Goal: Find specific page/section: Find specific page/section

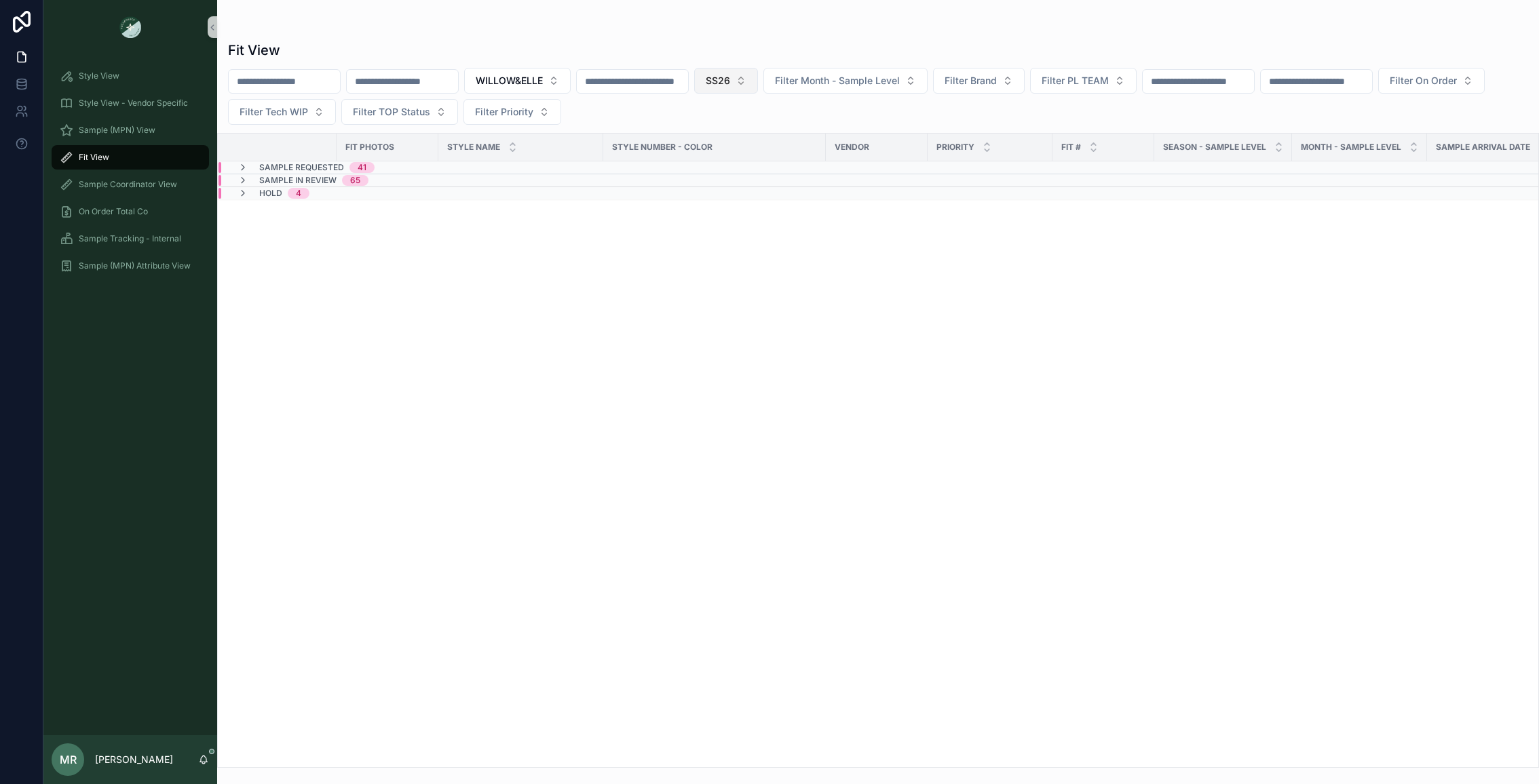
click at [759, 81] on button "SS26" at bounding box center [726, 80] width 64 height 26
click at [697, 203] on div "RE26" at bounding box center [763, 201] width 163 height 22
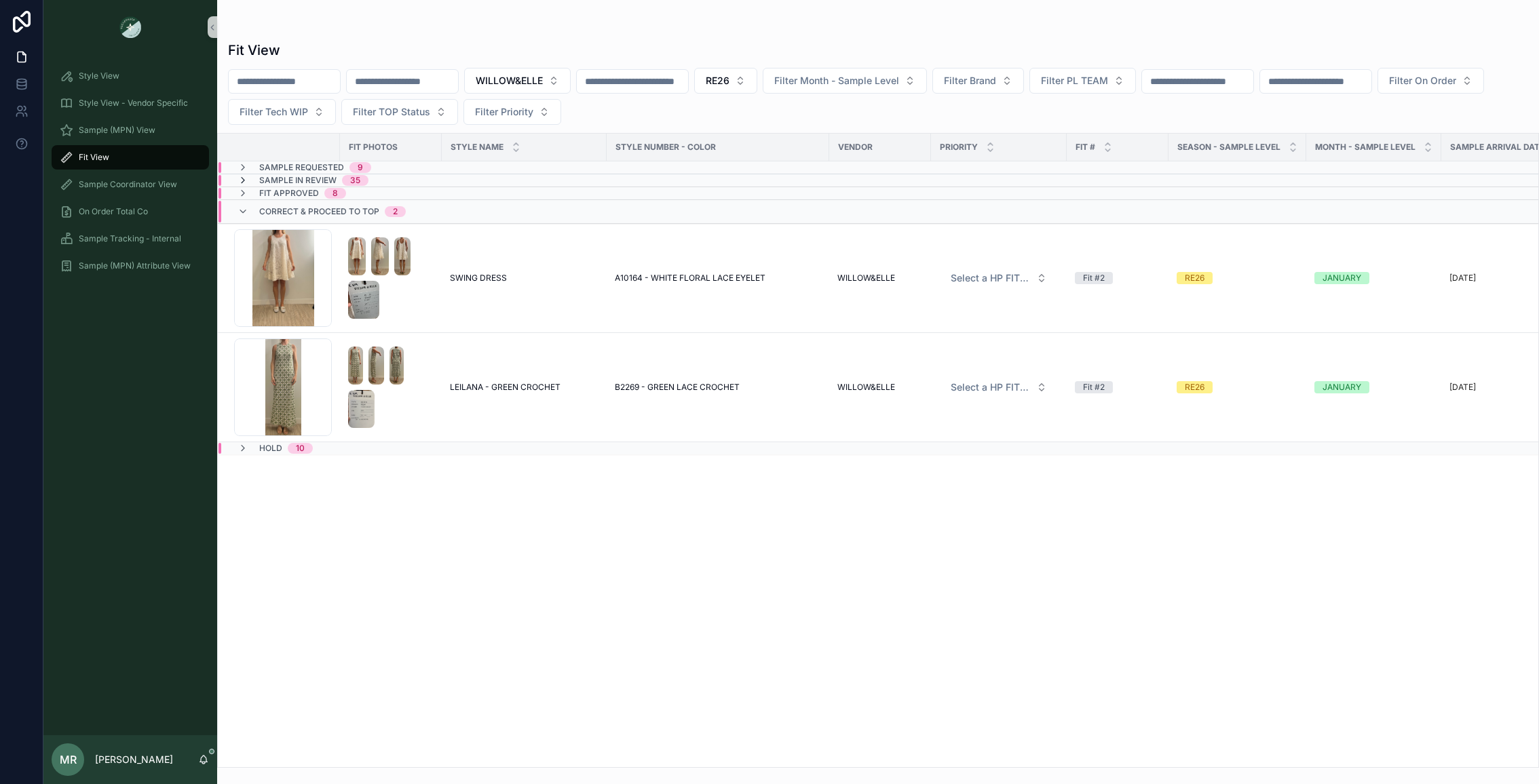
click at [239, 180] on icon at bounding box center [243, 180] width 11 height 11
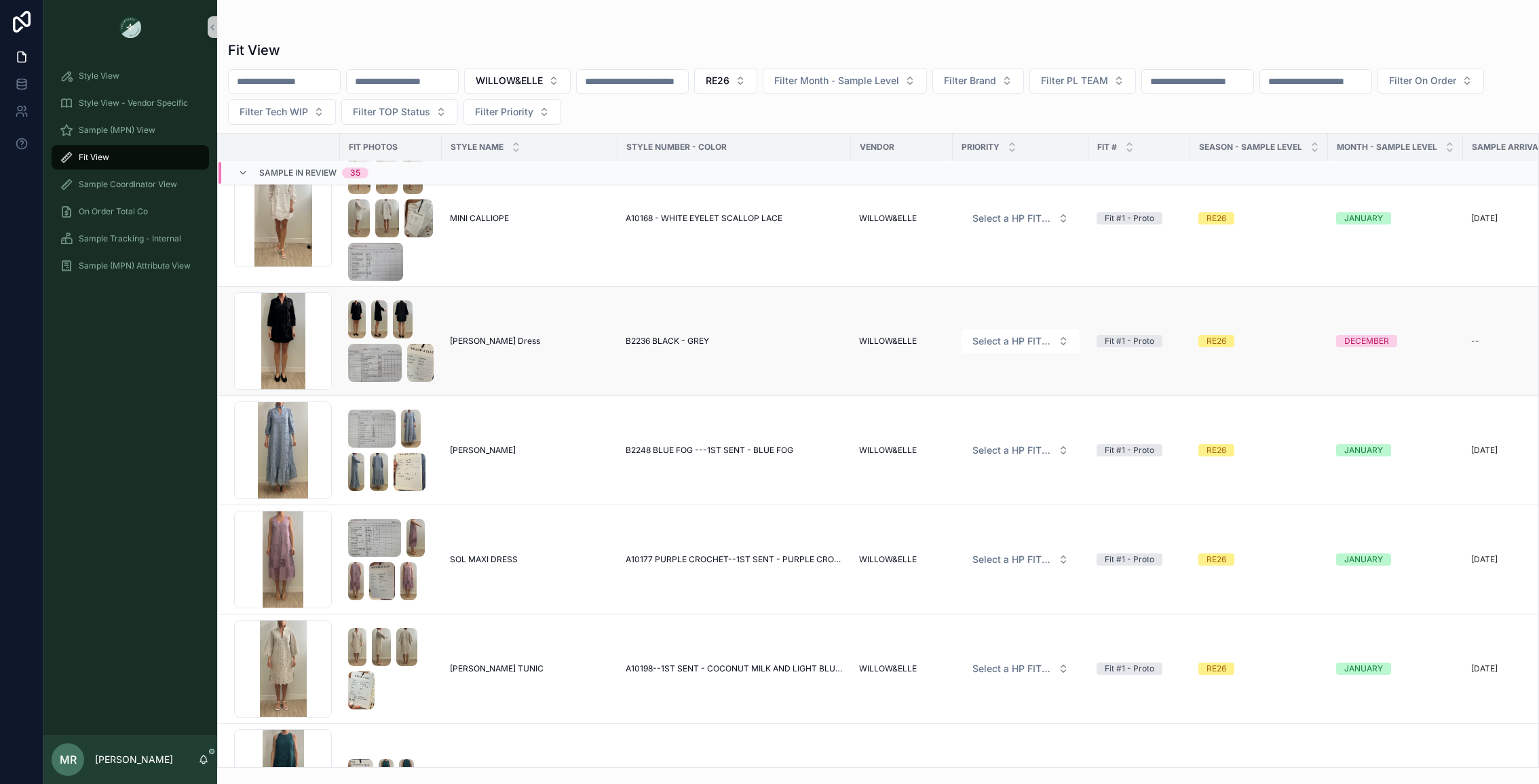
scroll to position [3786, 0]
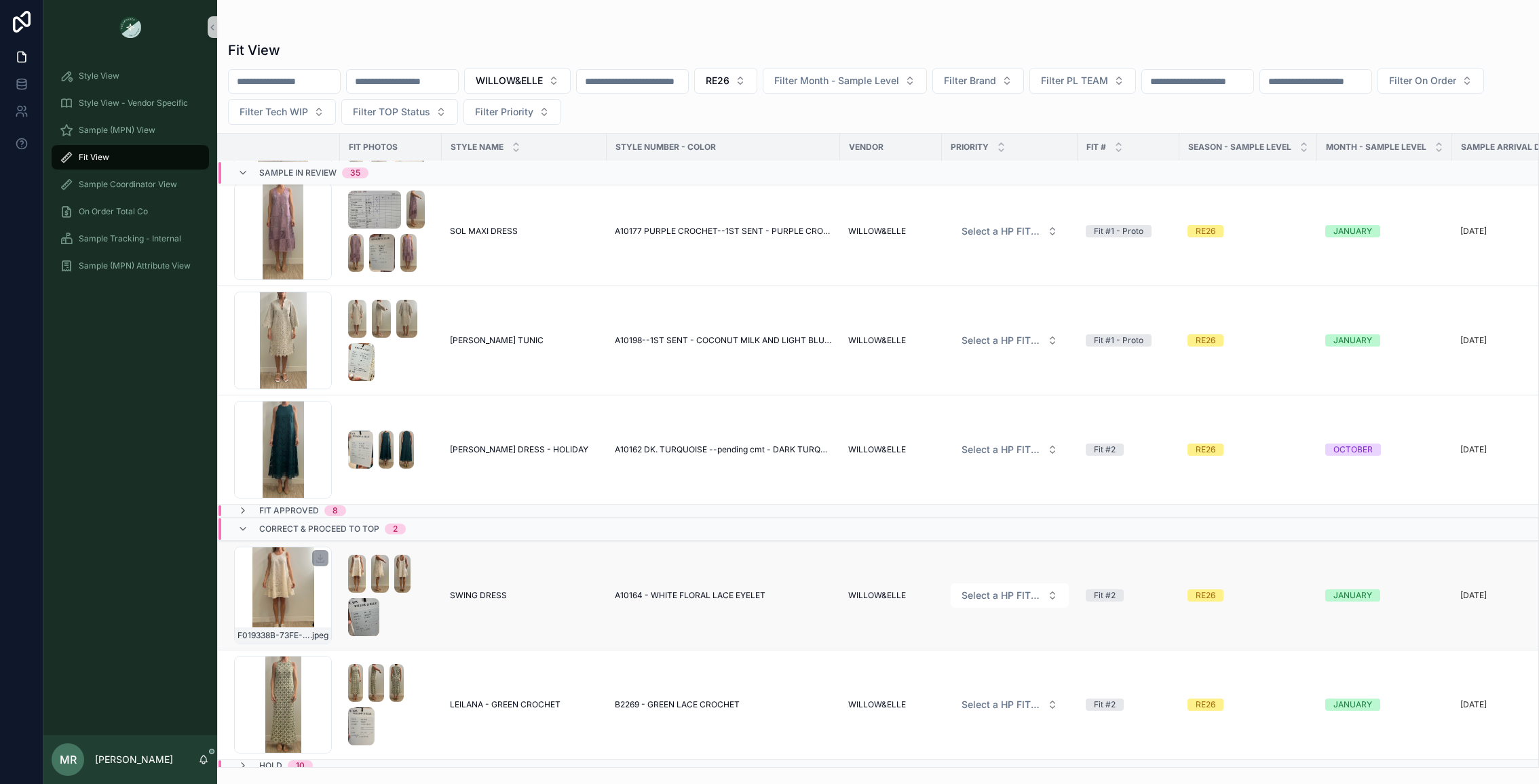
click at [282, 592] on div "F019338B-73FE-4F12-949E-C5838F430F2D_1_201_a .jpeg" at bounding box center [283, 596] width 97 height 97
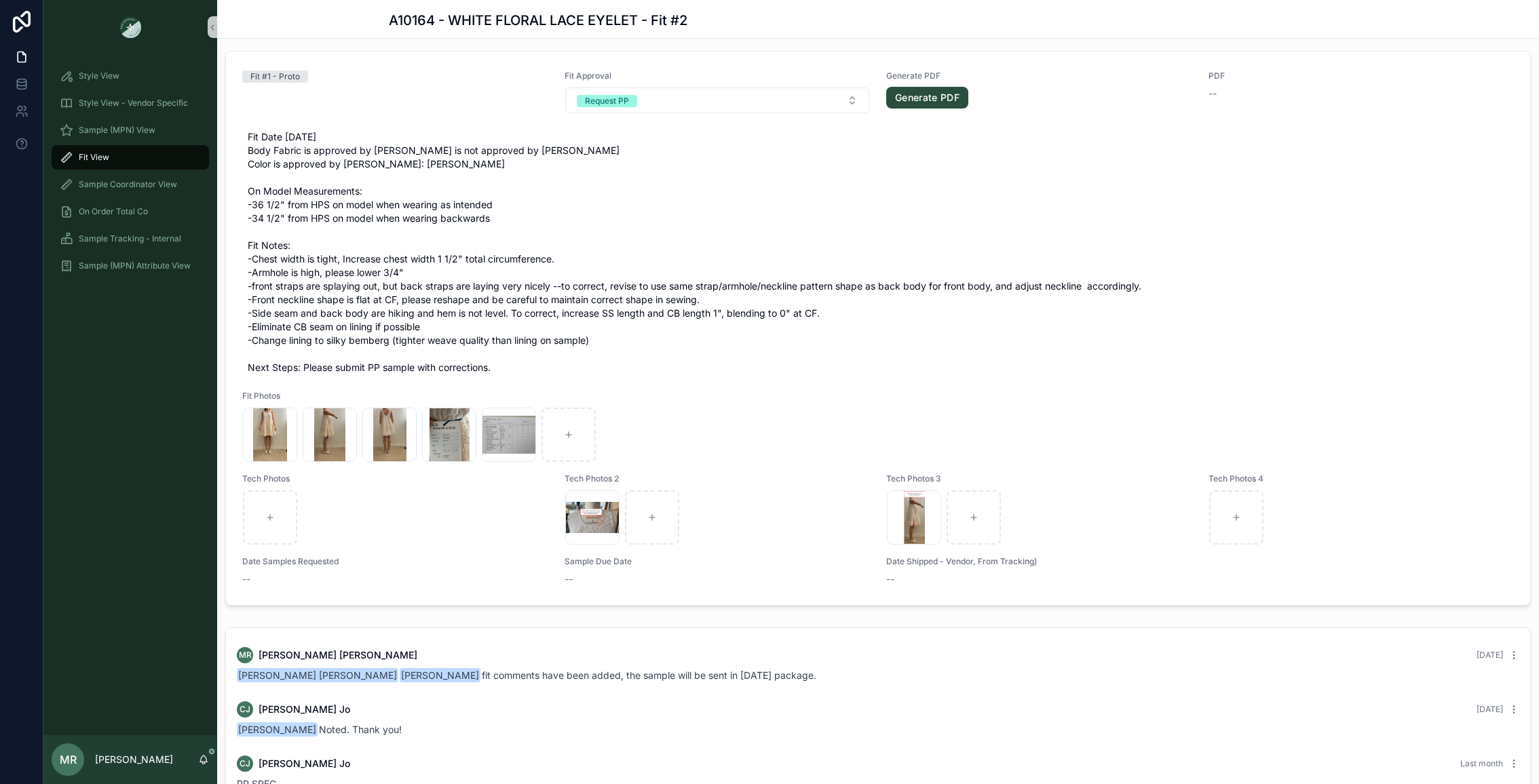
scroll to position [2047, 0]
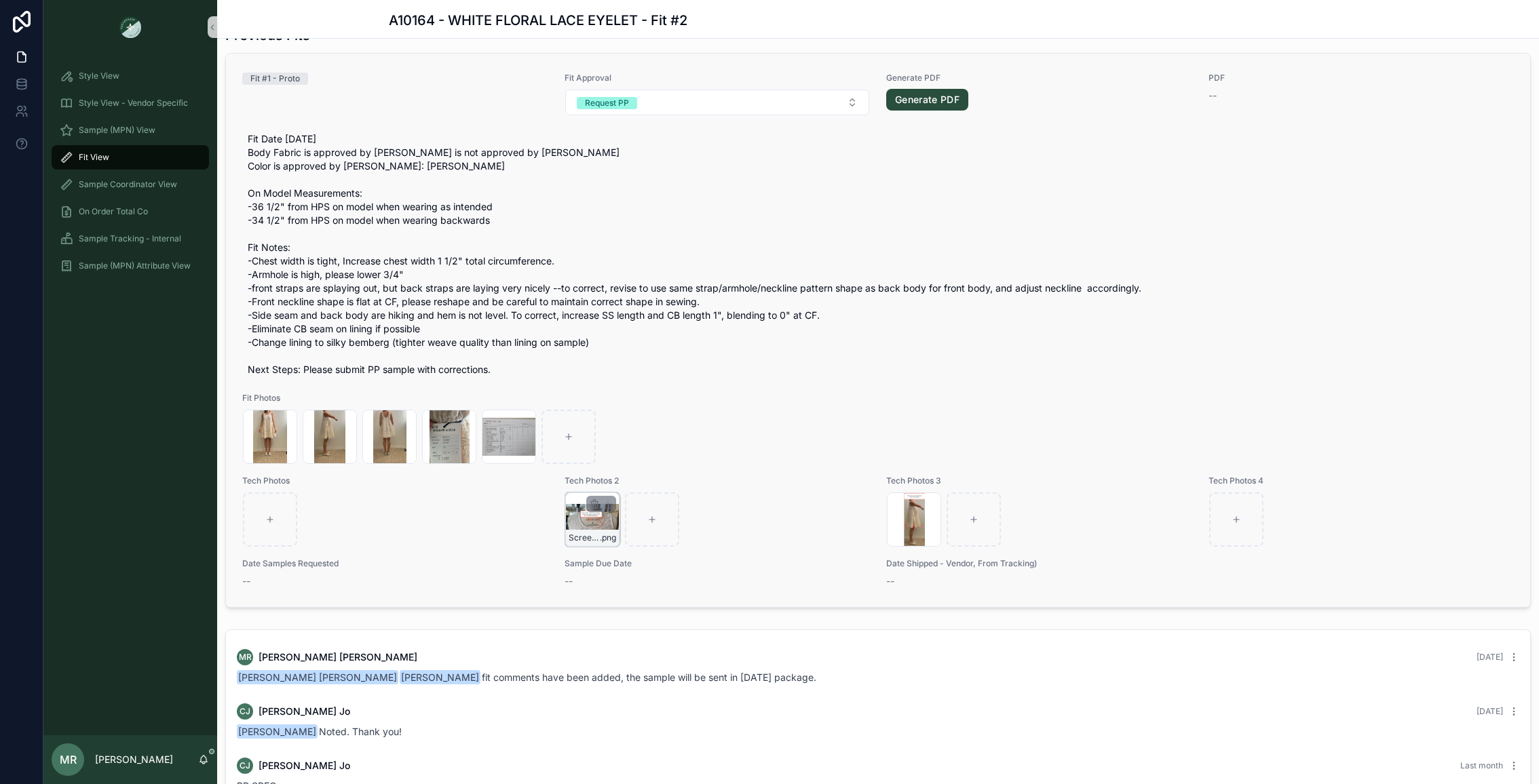
click at [574, 544] on div "Screenshot-2025-07-31-at-10.30.47-AM .png" at bounding box center [592, 519] width 54 height 54
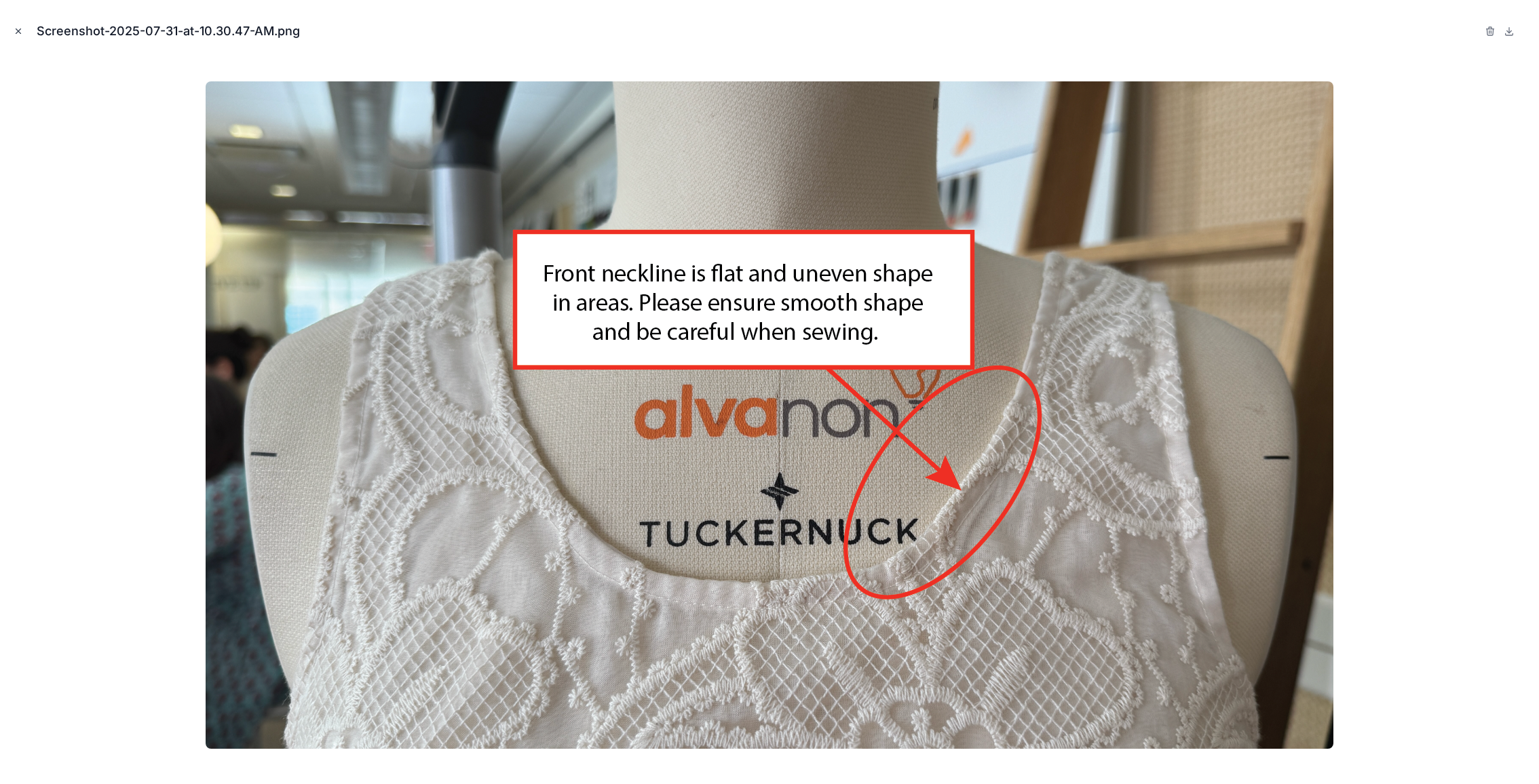
click at [17, 32] on icon "Close modal" at bounding box center [18, 32] width 10 height 10
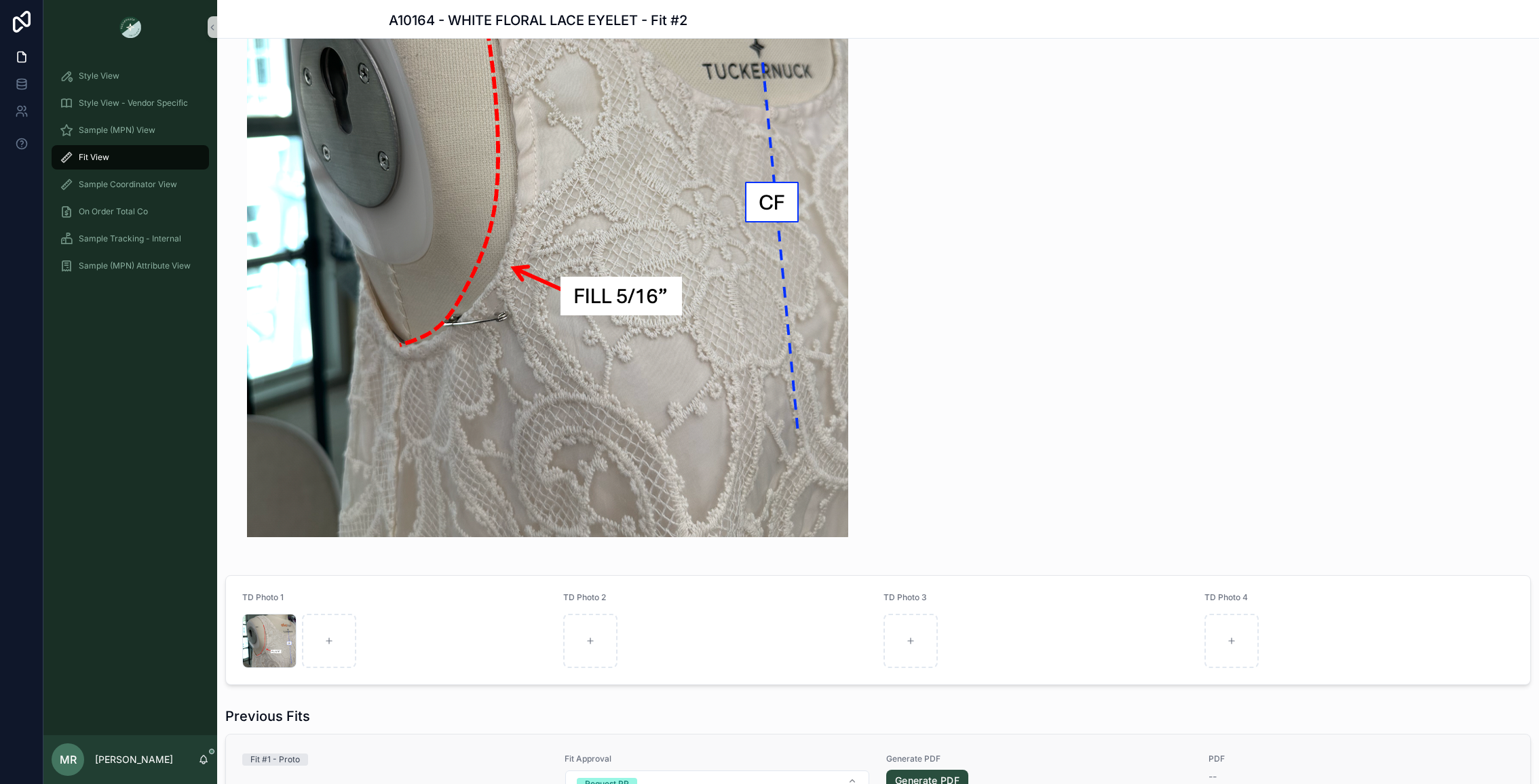
scroll to position [1218, 0]
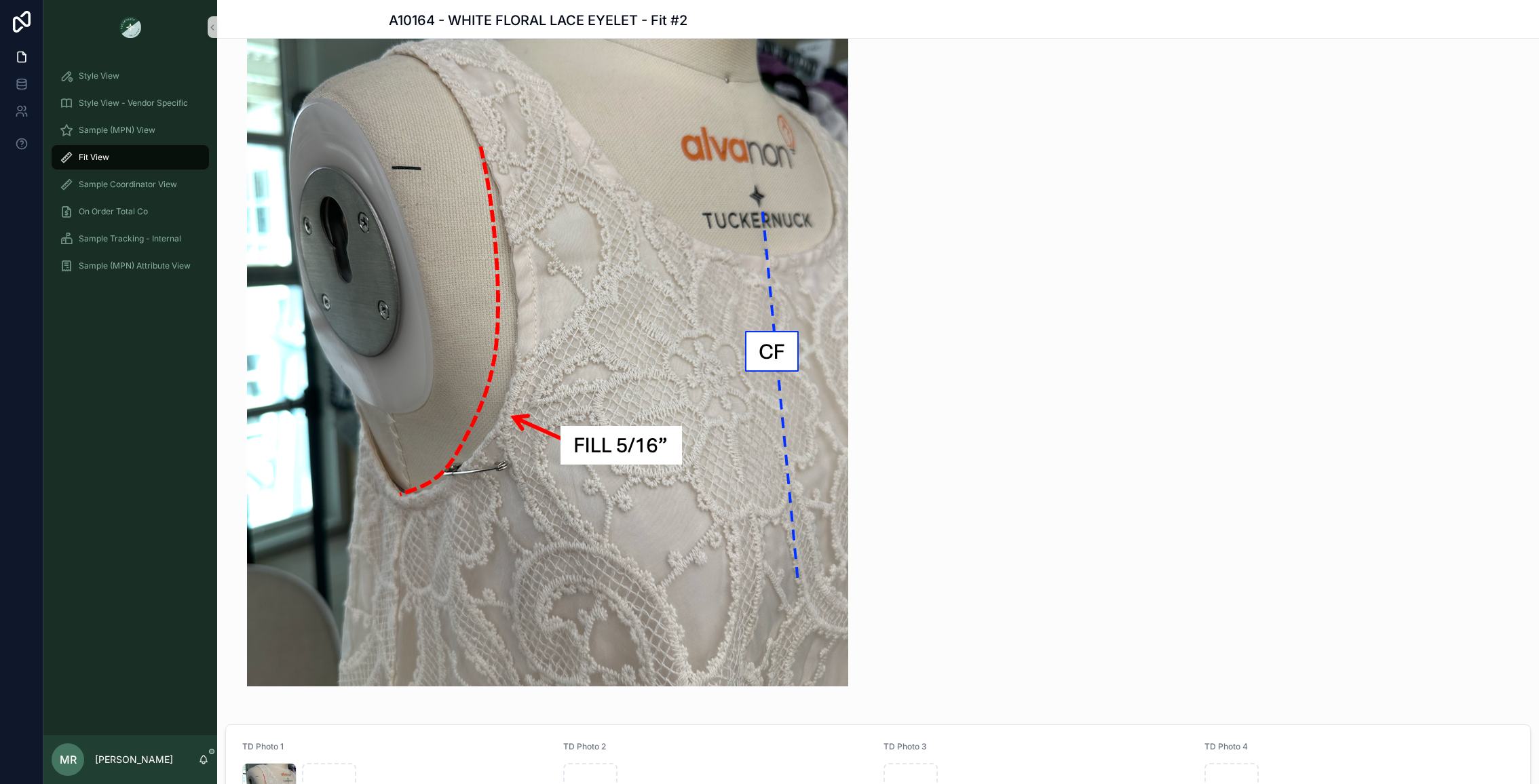
click at [91, 157] on span "Fit View" at bounding box center [94, 157] width 31 height 11
